Goal: Check status: Check status

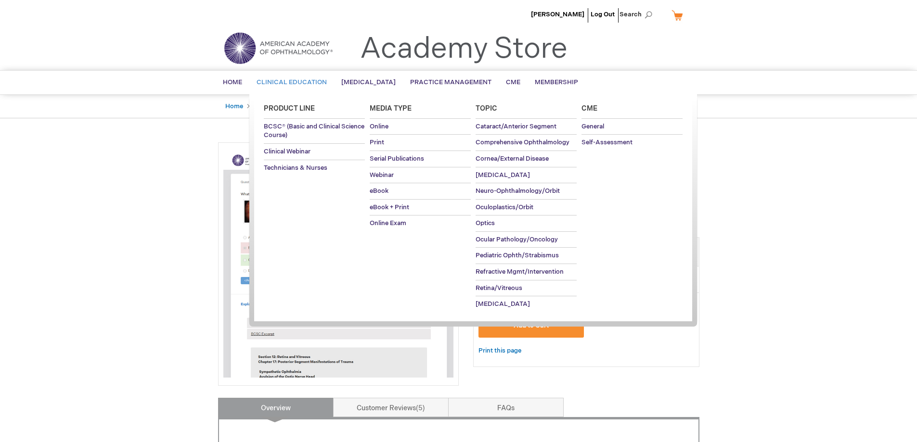
click at [284, 89] on link "Clinical Education" at bounding box center [291, 83] width 85 height 24
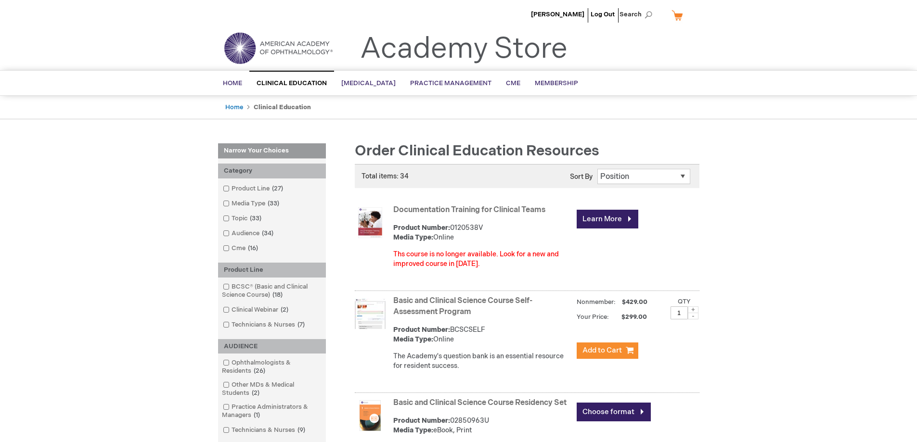
click at [551, 15] on li "[PERSON_NAME]" at bounding box center [557, 14] width 58 height 29
click at [577, 15] on span "[PERSON_NAME]" at bounding box center [557, 15] width 53 height 8
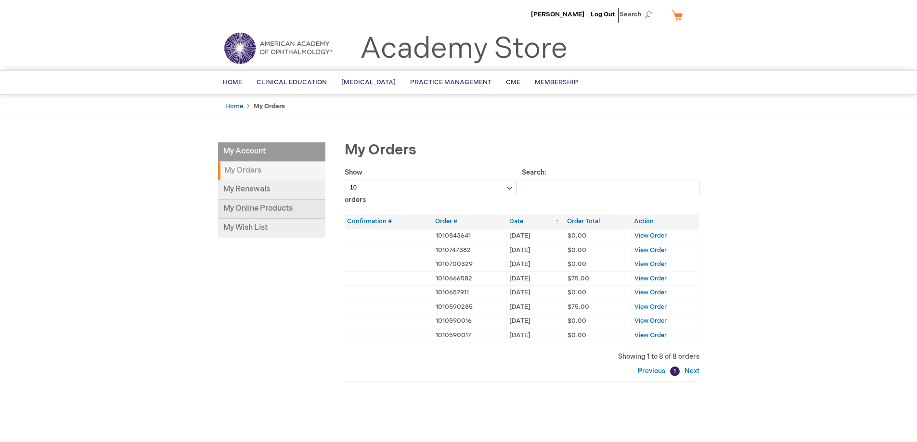
click at [266, 207] on link "My Online Products" at bounding box center [271, 209] width 107 height 19
